Goal: Information Seeking & Learning: Learn about a topic

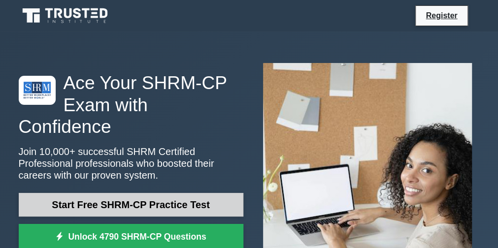
click at [168, 193] on link "Start Free SHRM-CP Practice Test" at bounding box center [131, 205] width 225 height 24
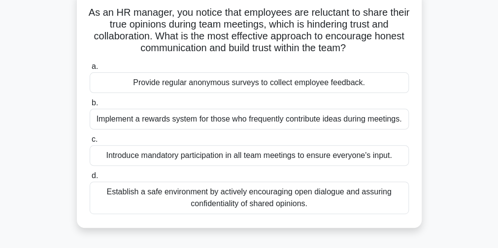
scroll to position [49, 0]
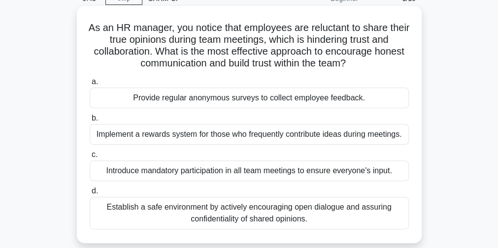
click at [360, 219] on div "Establish a safe environment by actively encouraging open dialogue and assuring…" at bounding box center [249, 213] width 319 height 33
click at [90, 195] on input "d. Establish a safe environment by actively encouraging open dialogue and assur…" at bounding box center [90, 191] width 0 height 6
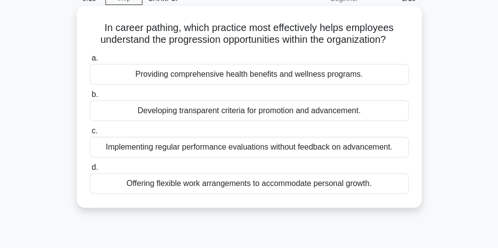
click at [345, 111] on div "Developing transparent criteria for promotion and advancement." at bounding box center [249, 110] width 319 height 21
click at [90, 98] on input "b. Developing transparent criteria for promotion and advancement." at bounding box center [90, 95] width 0 height 6
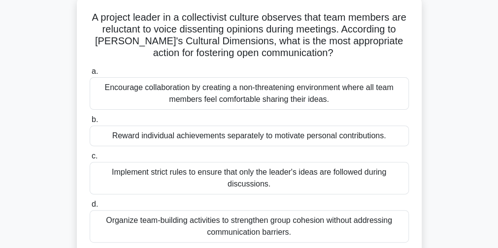
scroll to position [71, 0]
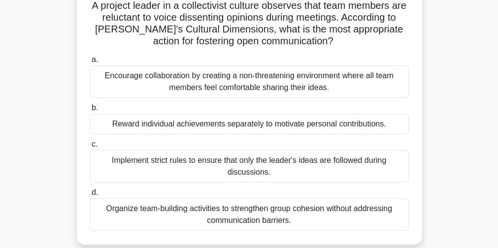
click at [210, 82] on div "Encourage collaboration by creating a non-threatening environment where all tea…" at bounding box center [249, 82] width 319 height 33
click at [90, 63] on input "a. Encourage collaboration by creating a non-threatening environment where all …" at bounding box center [90, 60] width 0 height 6
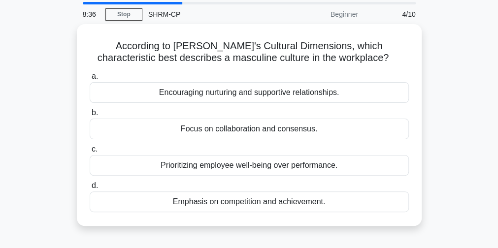
scroll to position [49, 0]
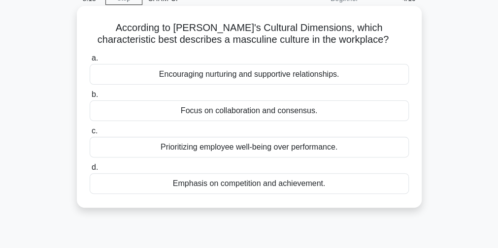
click at [341, 187] on div "Emphasis on competition and achievement." at bounding box center [249, 183] width 319 height 21
click at [90, 171] on input "d. Emphasis on competition and achievement." at bounding box center [90, 167] width 0 height 6
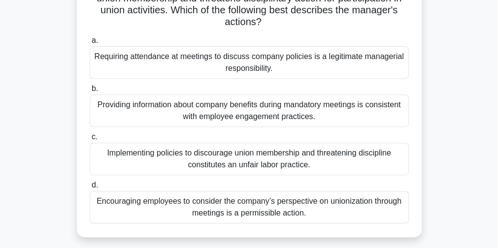
scroll to position [116, 0]
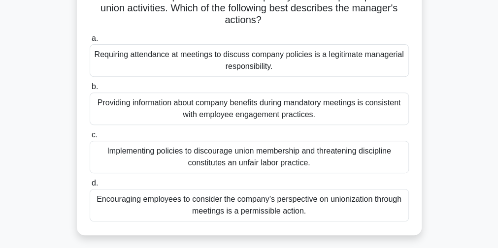
click at [346, 160] on div "Implementing policies to discourage union membership and threatening discipline…" at bounding box center [249, 157] width 319 height 33
click at [90, 138] on input "c. Implementing policies to discourage union membership and threatening discipl…" at bounding box center [90, 135] width 0 height 6
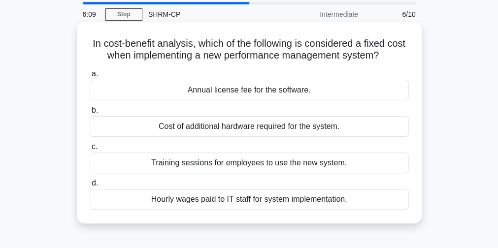
scroll to position [49, 0]
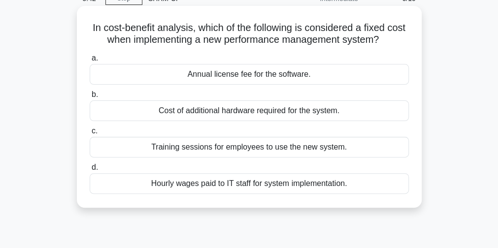
click at [324, 71] on div "Annual license fee for the software." at bounding box center [249, 74] width 319 height 21
click at [90, 62] on input "a. Annual license fee for the software." at bounding box center [90, 58] width 0 height 6
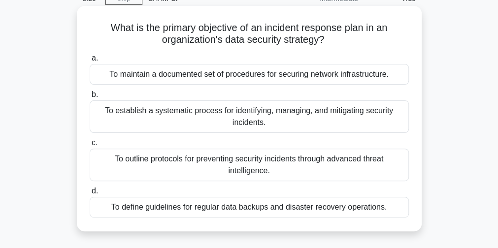
click at [360, 123] on div "To establish a systematic process for identifying, managing, and mitigating sec…" at bounding box center [249, 116] width 319 height 33
click at [90, 98] on input "b. To establish a systematic process for identifying, managing, and mitigating …" at bounding box center [90, 95] width 0 height 6
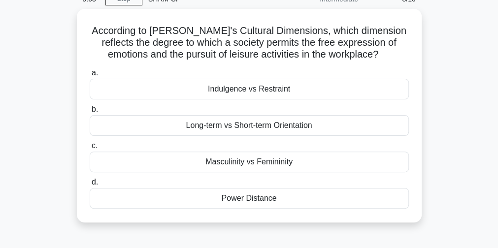
scroll to position [44, 0]
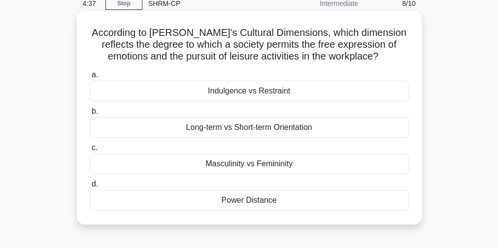
click at [251, 96] on div "Indulgence vs Restraint" at bounding box center [249, 91] width 319 height 21
click at [90, 78] on input "a. Indulgence vs Restraint" at bounding box center [90, 75] width 0 height 6
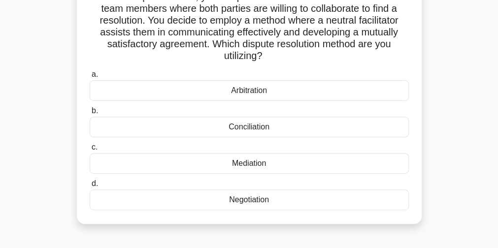
scroll to position [99, 0]
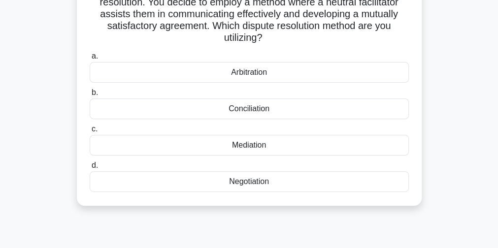
click at [281, 146] on div "Mediation" at bounding box center [249, 145] width 319 height 21
click at [90, 132] on input "c. Mediation" at bounding box center [90, 129] width 0 height 6
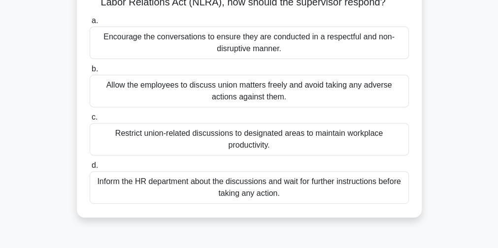
click at [368, 183] on div "Inform the HR department about the discussions and wait for further instruction…" at bounding box center [249, 187] width 319 height 33
click at [90, 169] on input "d. Inform the HR department about the discussions and wait for further instruct…" at bounding box center [90, 166] width 0 height 6
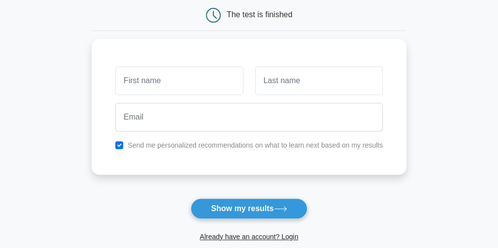
scroll to position [99, 0]
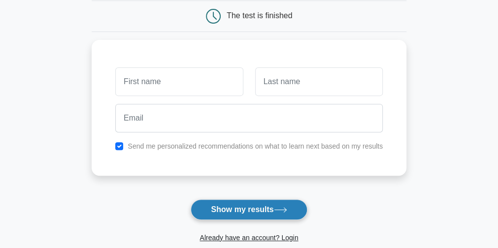
click at [251, 210] on button "Show my results" at bounding box center [249, 209] width 116 height 21
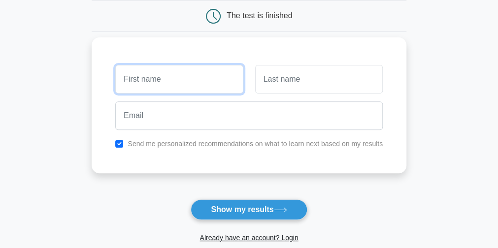
click at [174, 73] on input "text" at bounding box center [179, 79] width 128 height 29
type input "Catie"
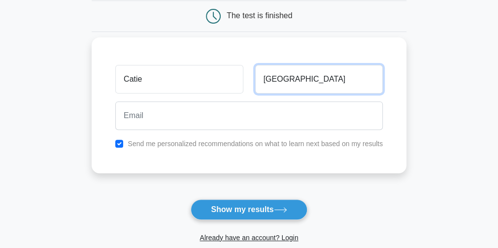
type input "Meirndorf"
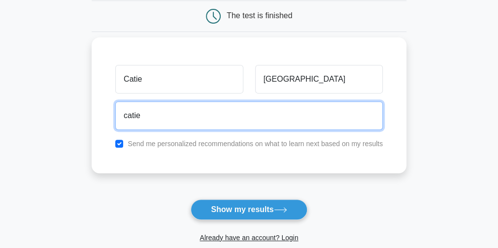
click at [209, 118] on input "catie" at bounding box center [248, 115] width 267 height 29
type input "catie.meirndorf@gmail.com"
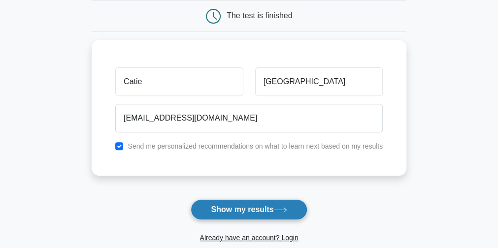
click at [248, 212] on button "Show my results" at bounding box center [249, 209] width 116 height 21
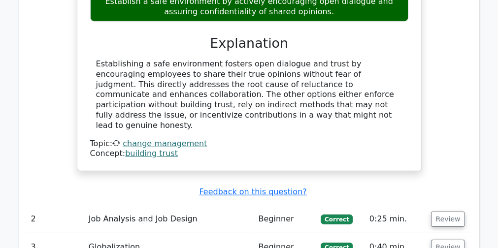
scroll to position [1133, 0]
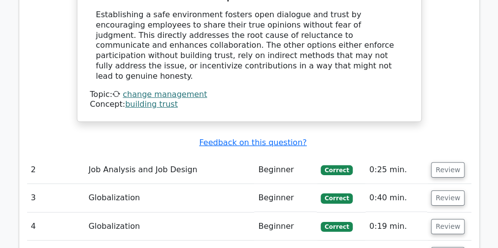
click at [172, 156] on td "Job Analysis and Job Design" at bounding box center [170, 170] width 170 height 28
click at [445, 163] on button "Review" at bounding box center [447, 170] width 33 height 15
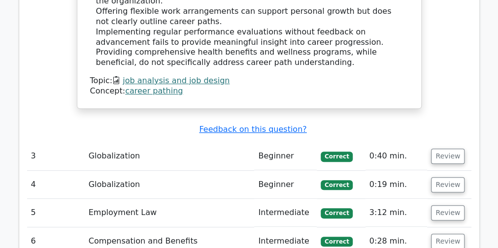
scroll to position [1527, 0]
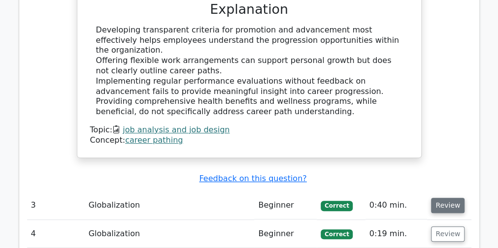
click at [438, 198] on button "Review" at bounding box center [447, 205] width 33 height 15
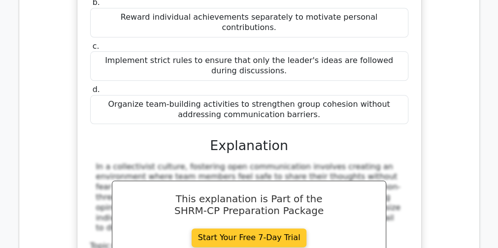
scroll to position [1576, 0]
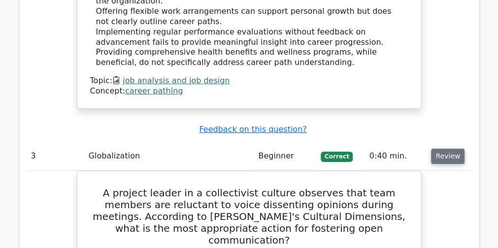
click at [438, 149] on button "Review" at bounding box center [447, 156] width 33 height 15
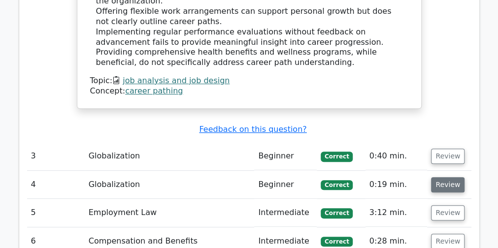
click at [441, 177] on button "Review" at bounding box center [447, 184] width 33 height 15
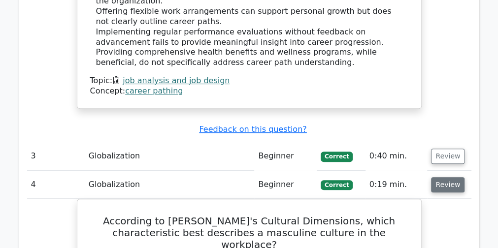
click at [442, 177] on button "Review" at bounding box center [447, 184] width 33 height 15
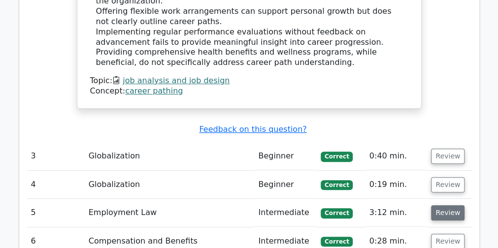
click at [441, 205] on button "Review" at bounding box center [447, 212] width 33 height 15
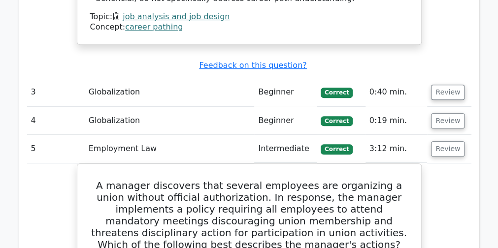
scroll to position [1625, 0]
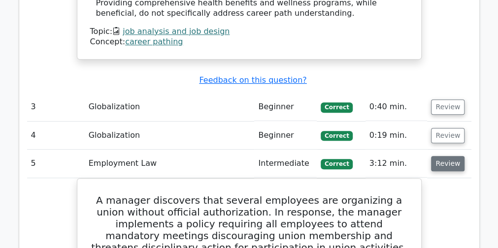
click at [443, 156] on button "Review" at bounding box center [447, 163] width 33 height 15
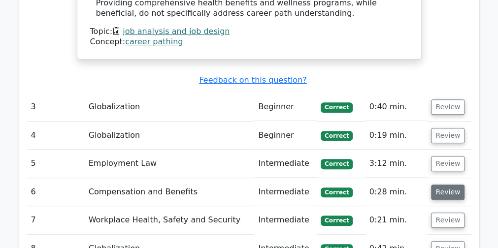
click at [442, 185] on button "Review" at bounding box center [447, 192] width 33 height 15
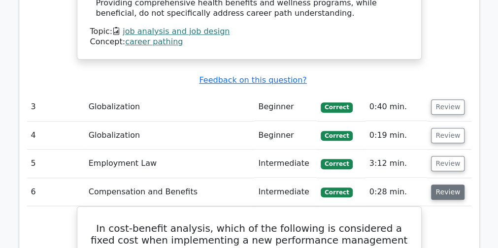
click at [442, 185] on button "Review" at bounding box center [447, 192] width 33 height 15
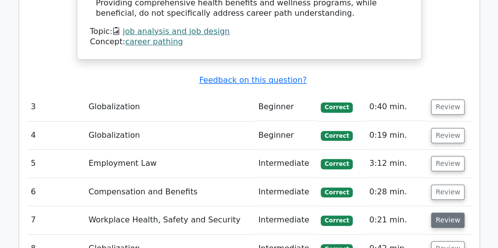
click at [442, 213] on button "Review" at bounding box center [447, 220] width 33 height 15
click at [440, 213] on button "Review" at bounding box center [447, 220] width 33 height 15
click at [435, 241] on button "Review" at bounding box center [447, 248] width 33 height 15
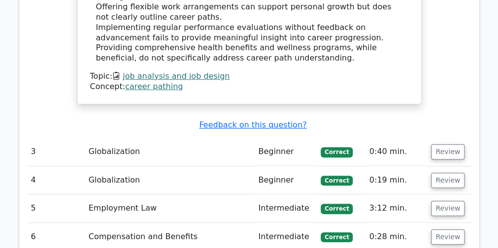
scroll to position [1576, 0]
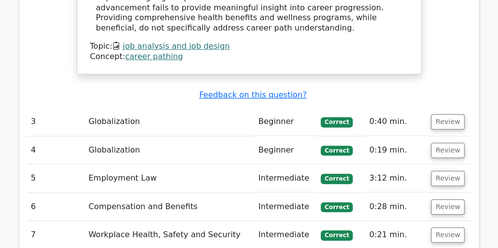
scroll to position [1625, 0]
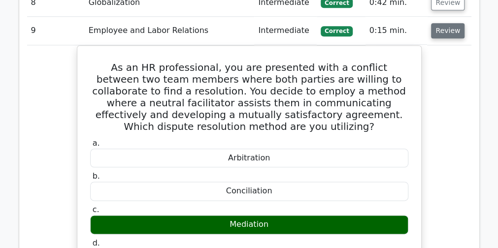
scroll to position [1724, 0]
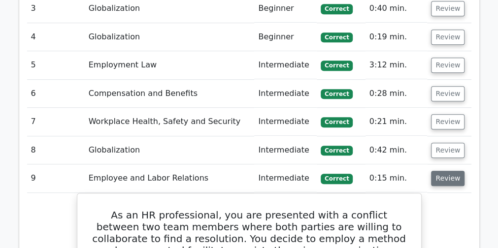
click at [443, 171] on button "Review" at bounding box center [447, 178] width 33 height 15
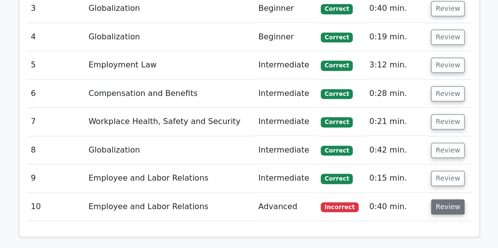
click at [449, 199] on button "Review" at bounding box center [447, 206] width 33 height 15
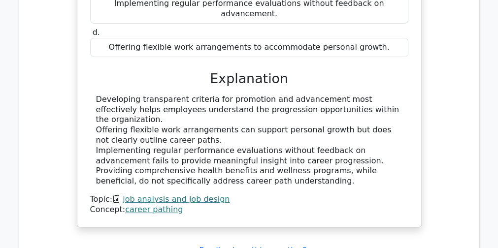
scroll to position [1231, 0]
